Goal: Task Accomplishment & Management: Manage account settings

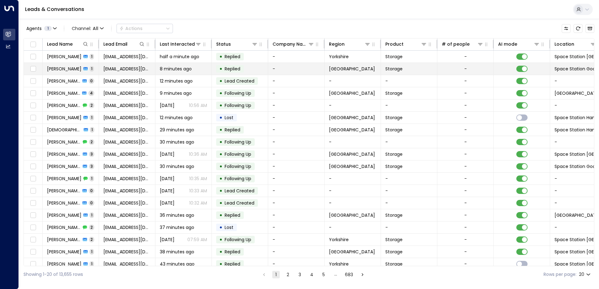
click at [225, 69] on span "Replied" at bounding box center [233, 69] width 16 height 6
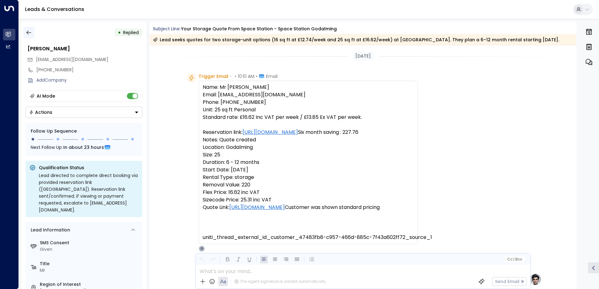
click at [29, 32] on icon "button" at bounding box center [29, 32] width 6 height 6
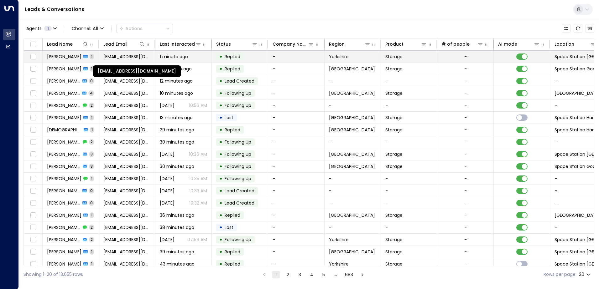
click at [130, 56] on span "[EMAIL_ADDRESS][DOMAIN_NAME]" at bounding box center [126, 57] width 47 height 6
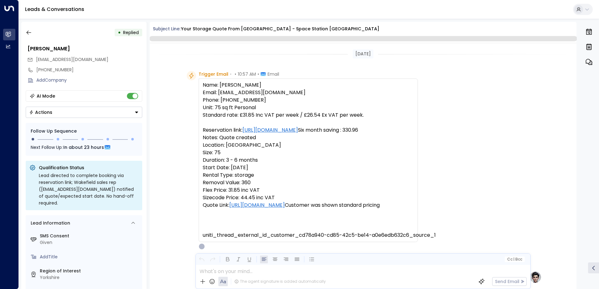
scroll to position [236, 0]
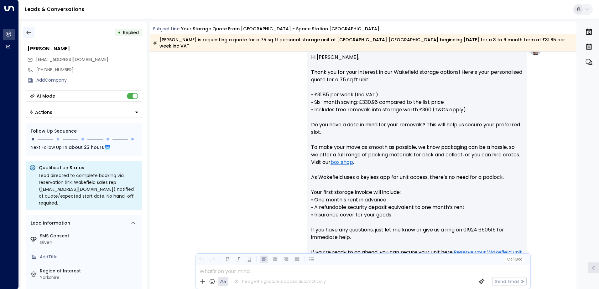
click at [28, 33] on icon "button" at bounding box center [28, 33] width 5 height 4
